Goal: Find specific page/section: Find specific page/section

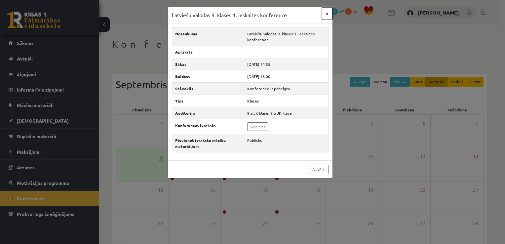
click at [325, 13] on button "×" at bounding box center [327, 13] width 11 height 13
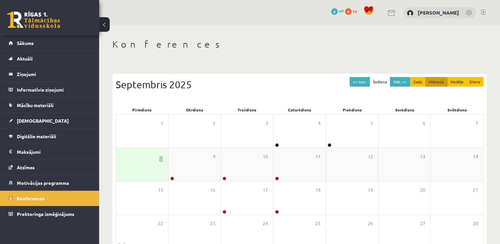
click at [136, 177] on div "8" at bounding box center [142, 164] width 52 height 33
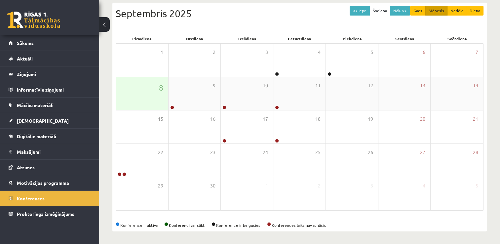
scroll to position [71, 0]
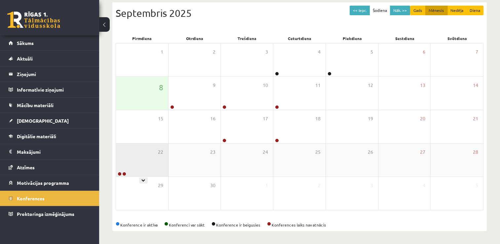
click at [122, 175] on div at bounding box center [121, 174] width 11 height 5
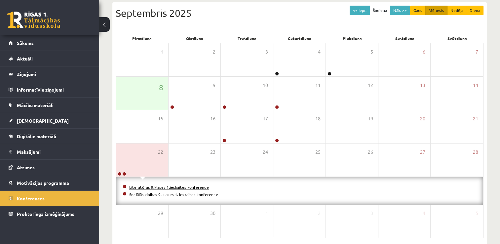
click at [155, 186] on link "Literatūras 9.klases 1.ieskaites konference" at bounding box center [169, 186] width 80 height 5
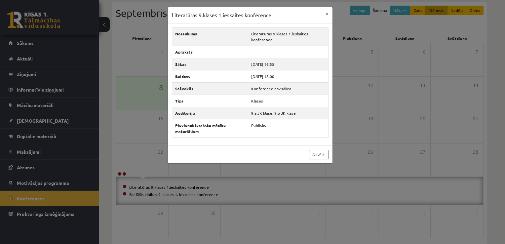
click at [190, 195] on div "Literatūras 9.klases 1.ieskaites konference × Nosaukums Literatūras 9.klases 1.…" at bounding box center [252, 122] width 505 height 244
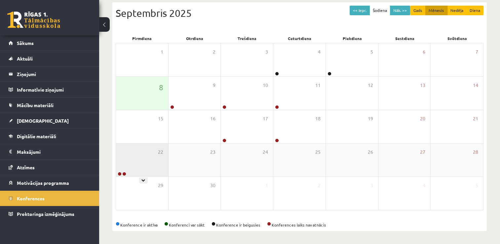
click at [140, 169] on div "22" at bounding box center [142, 159] width 52 height 33
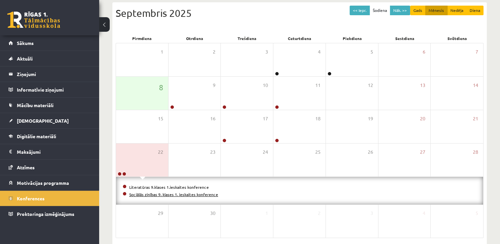
click at [144, 194] on link "Sociālās zinības 9. klases 1. ieskaites konference" at bounding box center [173, 194] width 89 height 5
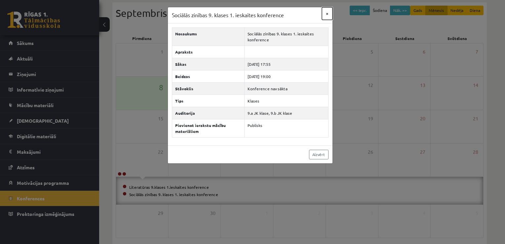
click at [326, 13] on button "×" at bounding box center [327, 13] width 11 height 13
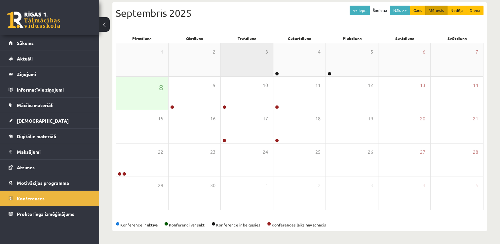
scroll to position [0, 0]
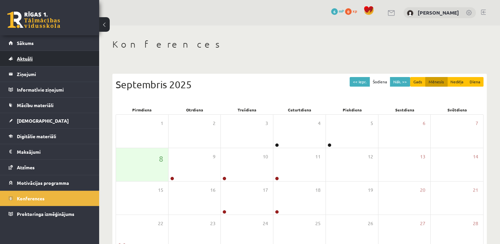
click at [56, 57] on link "Aktuāli" at bounding box center [50, 58] width 82 height 15
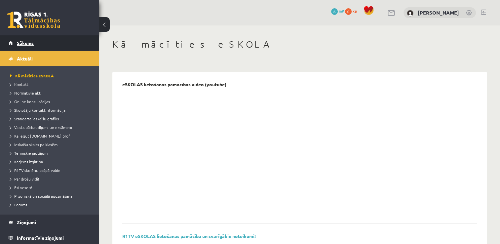
click at [40, 39] on link "Sākums" at bounding box center [50, 42] width 82 height 15
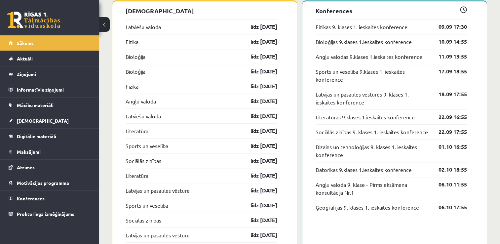
scroll to position [670, 0]
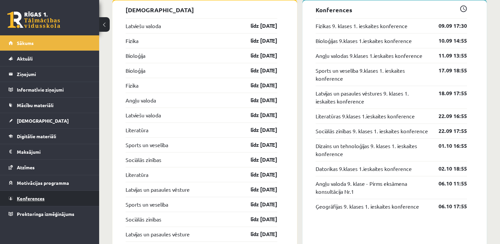
click at [63, 196] on link "Konferences" at bounding box center [50, 198] width 82 height 15
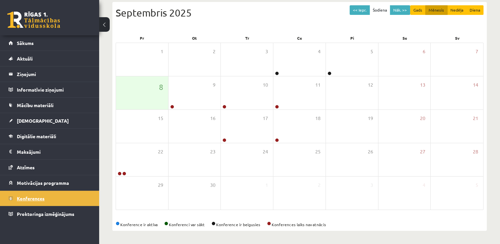
scroll to position [71, 0]
click at [143, 94] on div "8" at bounding box center [142, 93] width 52 height 33
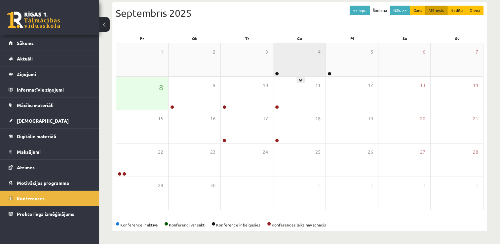
click at [290, 61] on div "4" at bounding box center [299, 59] width 52 height 33
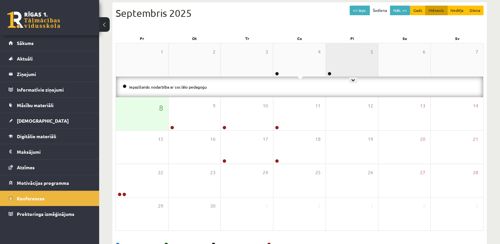
click at [334, 65] on div "5" at bounding box center [352, 59] width 52 height 33
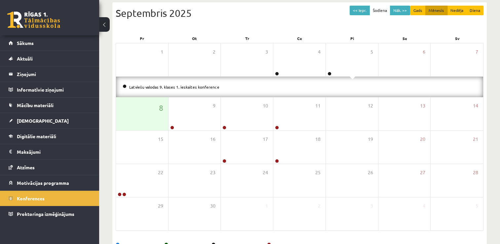
click at [342, 81] on div "Latviešu valodas 9. klases 1. ieskaites konference" at bounding box center [299, 87] width 367 height 20
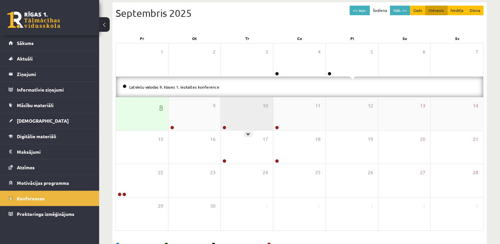
click at [255, 114] on div "10" at bounding box center [247, 113] width 52 height 33
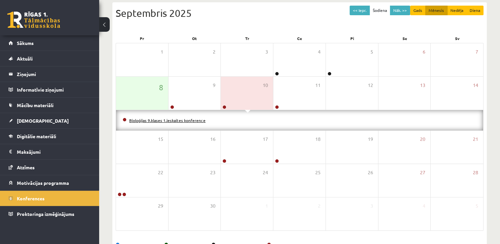
click at [180, 118] on link "Bioloģijas 9.klases 1.ieskaites konference" at bounding box center [167, 120] width 76 height 5
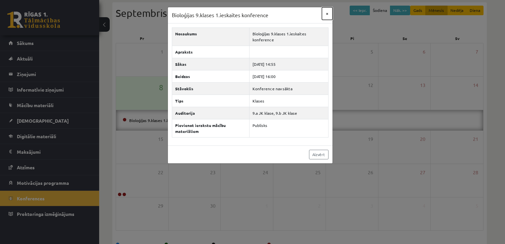
click at [326, 10] on button "×" at bounding box center [327, 13] width 11 height 13
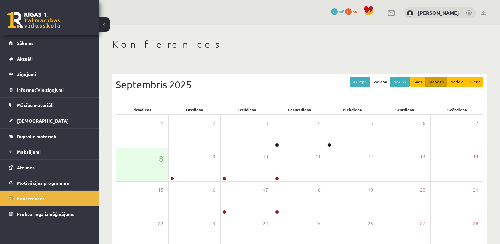
scroll to position [71, 0]
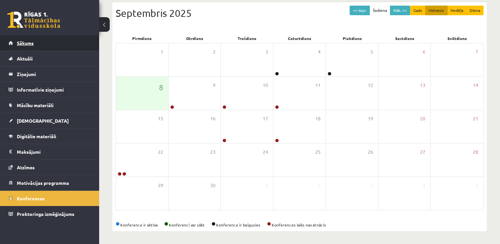
click at [32, 39] on link "Sākums" at bounding box center [50, 42] width 82 height 15
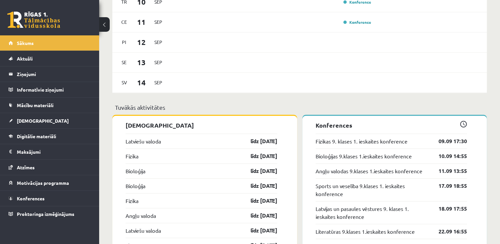
scroll to position [555, 0]
click at [258, 141] on link "līdz [DATE]" at bounding box center [258, 141] width 38 height 8
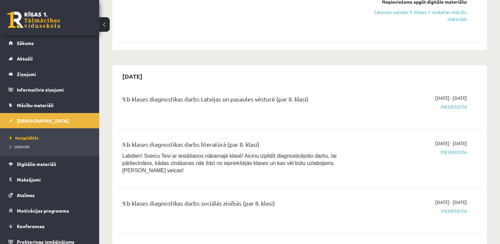
scroll to position [582, 0]
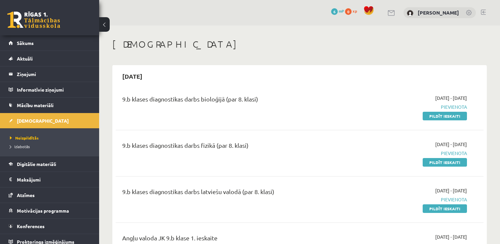
scroll to position [582, 0]
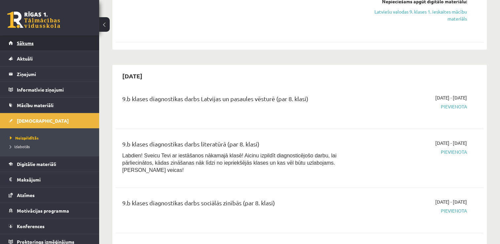
click at [35, 41] on link "Sākums" at bounding box center [50, 42] width 82 height 15
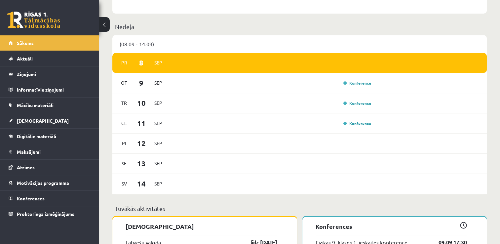
scroll to position [450, 0]
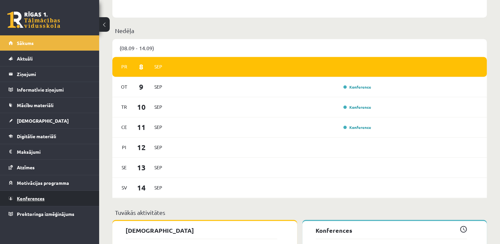
click at [44, 203] on link "Konferences" at bounding box center [50, 198] width 82 height 15
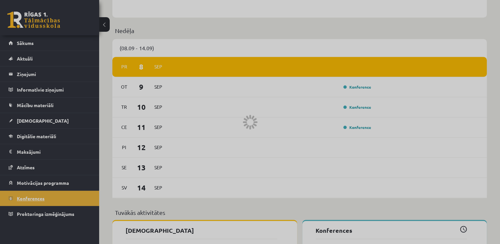
scroll to position [71, 0]
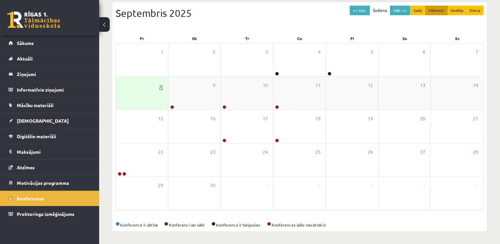
click at [133, 102] on div "8" at bounding box center [142, 93] width 52 height 33
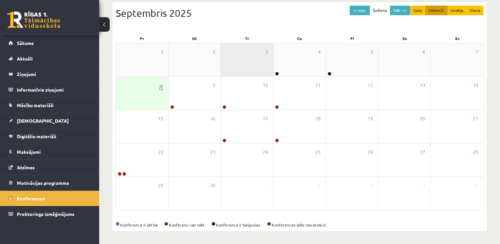
drag, startPoint x: 133, startPoint y: 102, endPoint x: 247, endPoint y: 51, distance: 125.6
click at [247, 51] on div "3" at bounding box center [247, 59] width 52 height 33
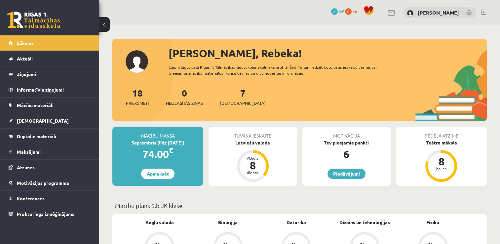
scroll to position [24, 0]
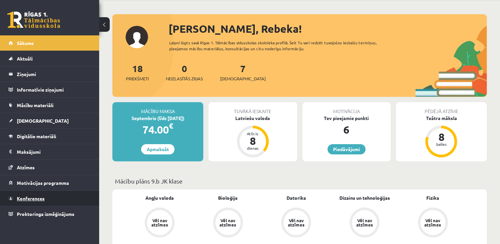
click at [52, 196] on link "Konferences" at bounding box center [50, 198] width 82 height 15
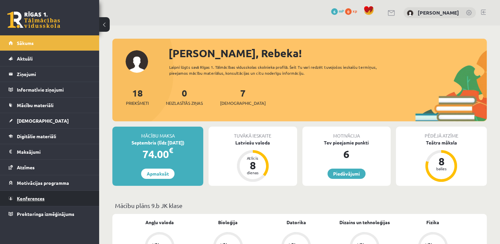
click at [60, 196] on link "Konferences" at bounding box center [50, 198] width 82 height 15
